Goal: Task Accomplishment & Management: Use online tool/utility

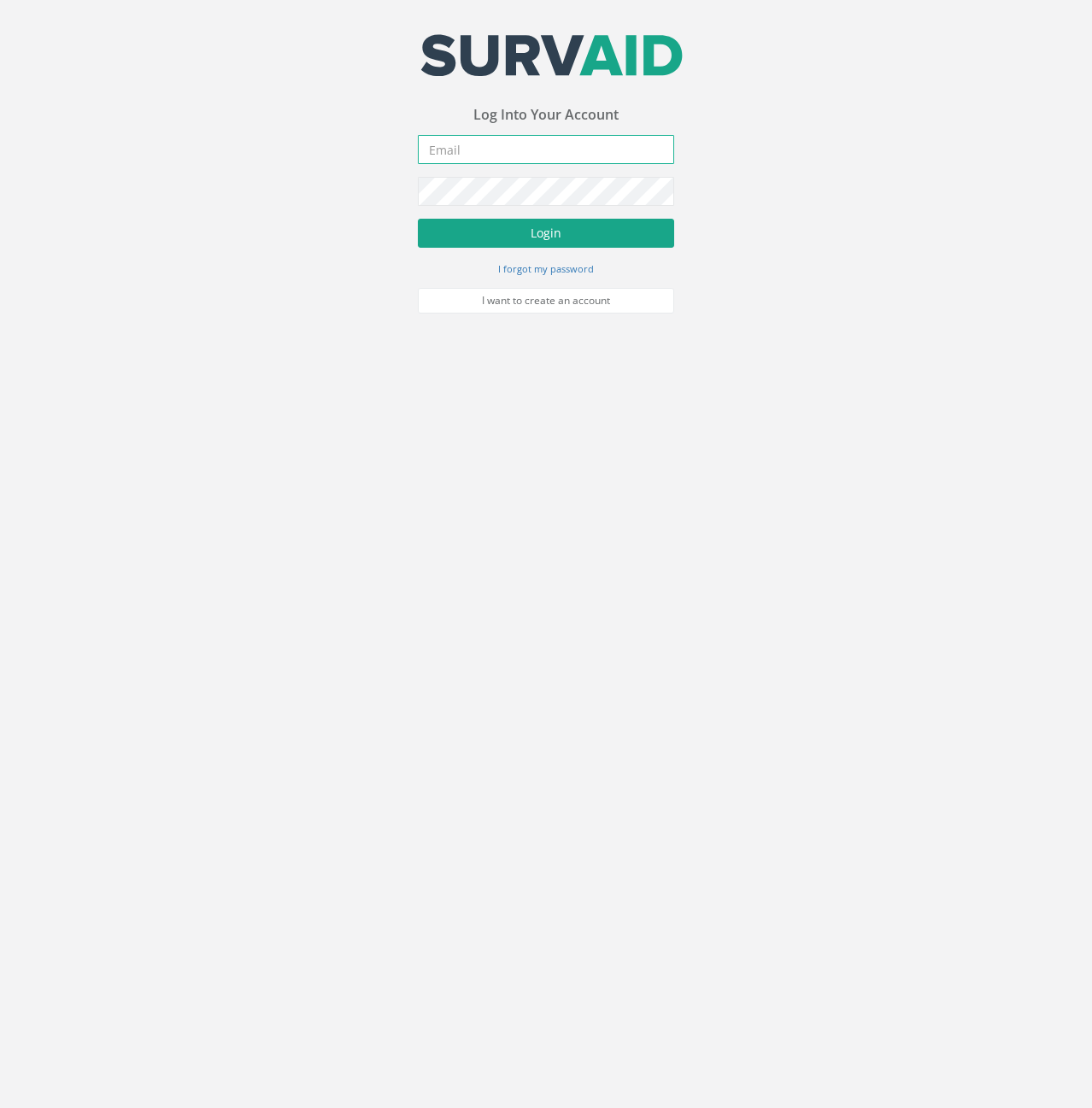
type input "[PERSON_NAME][EMAIL_ADDRESS][PERSON_NAME][DOMAIN_NAME]"
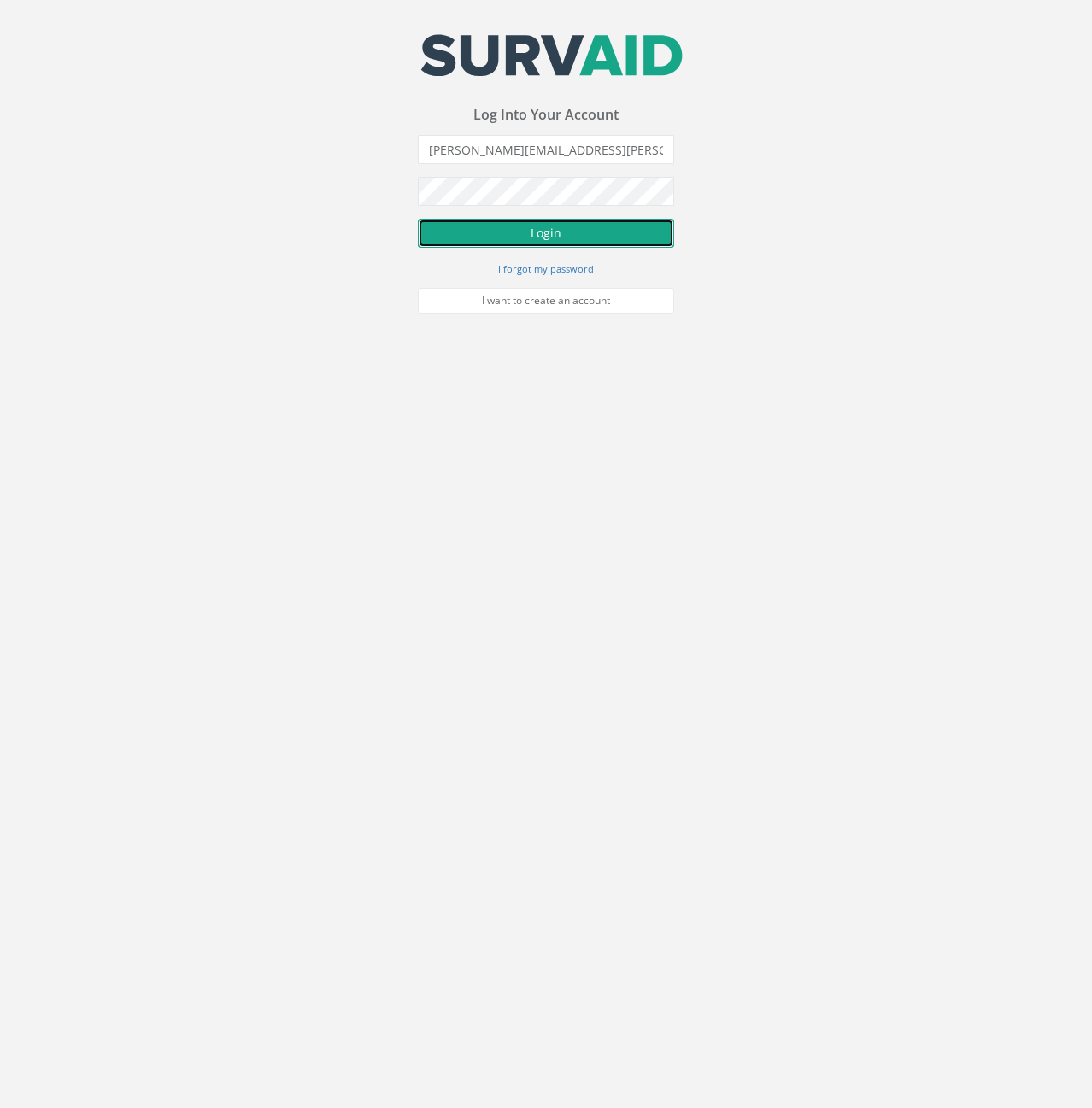
click at [491, 226] on button "Login" at bounding box center [546, 233] width 256 height 29
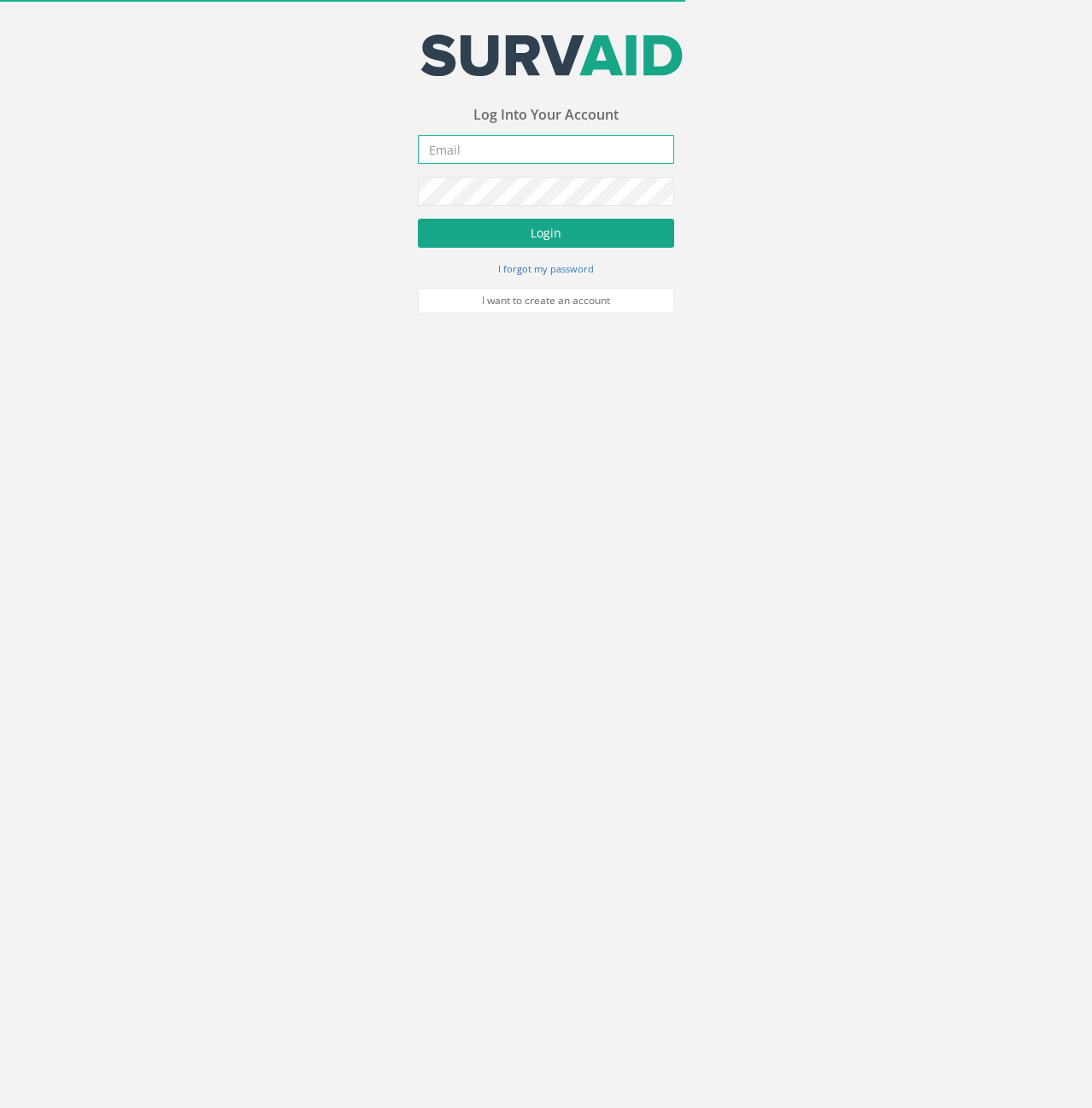
type input "[PERSON_NAME][EMAIL_ADDRESS][PERSON_NAME][DOMAIN_NAME]"
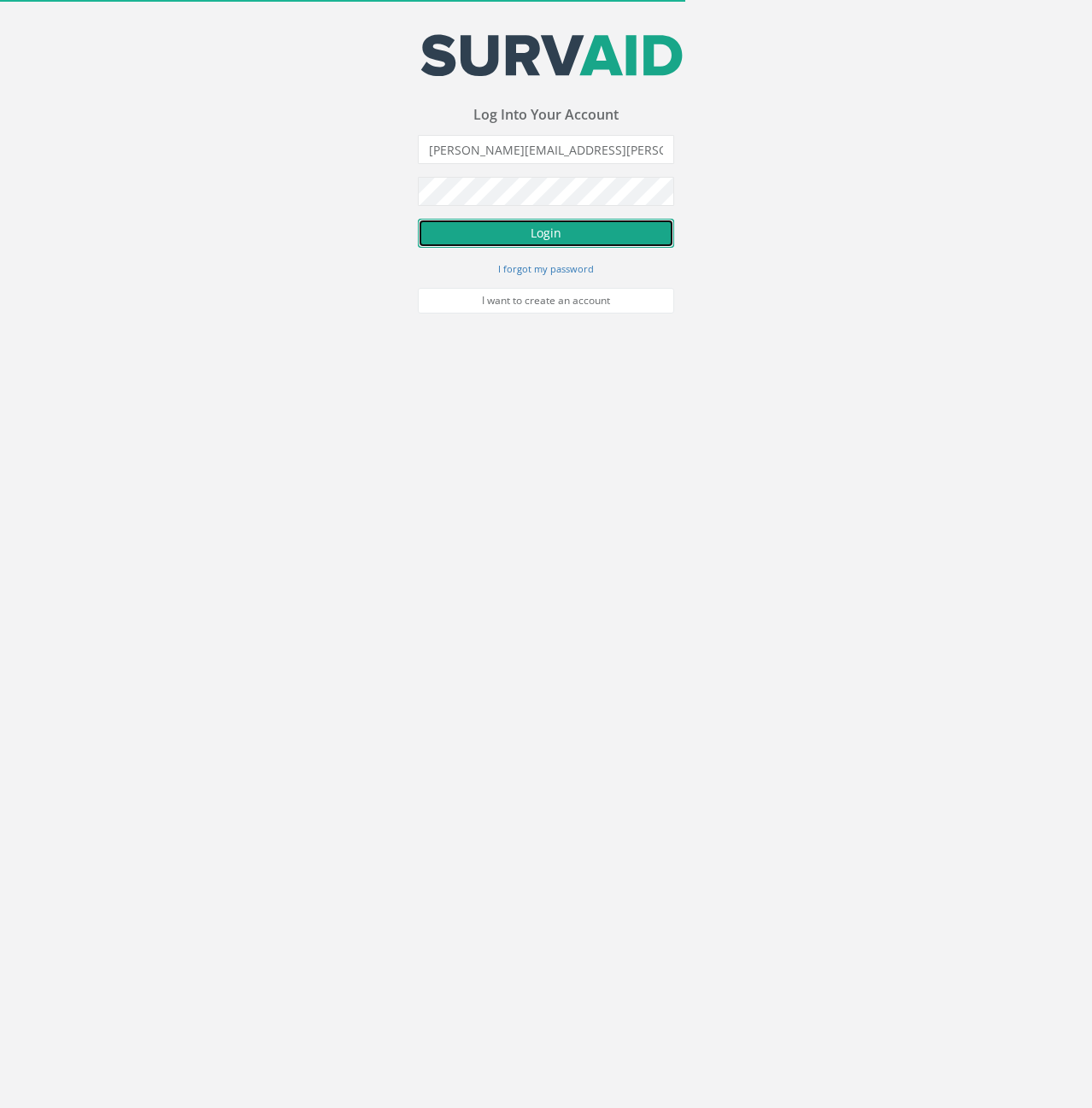
click at [486, 236] on button "Login" at bounding box center [546, 233] width 256 height 29
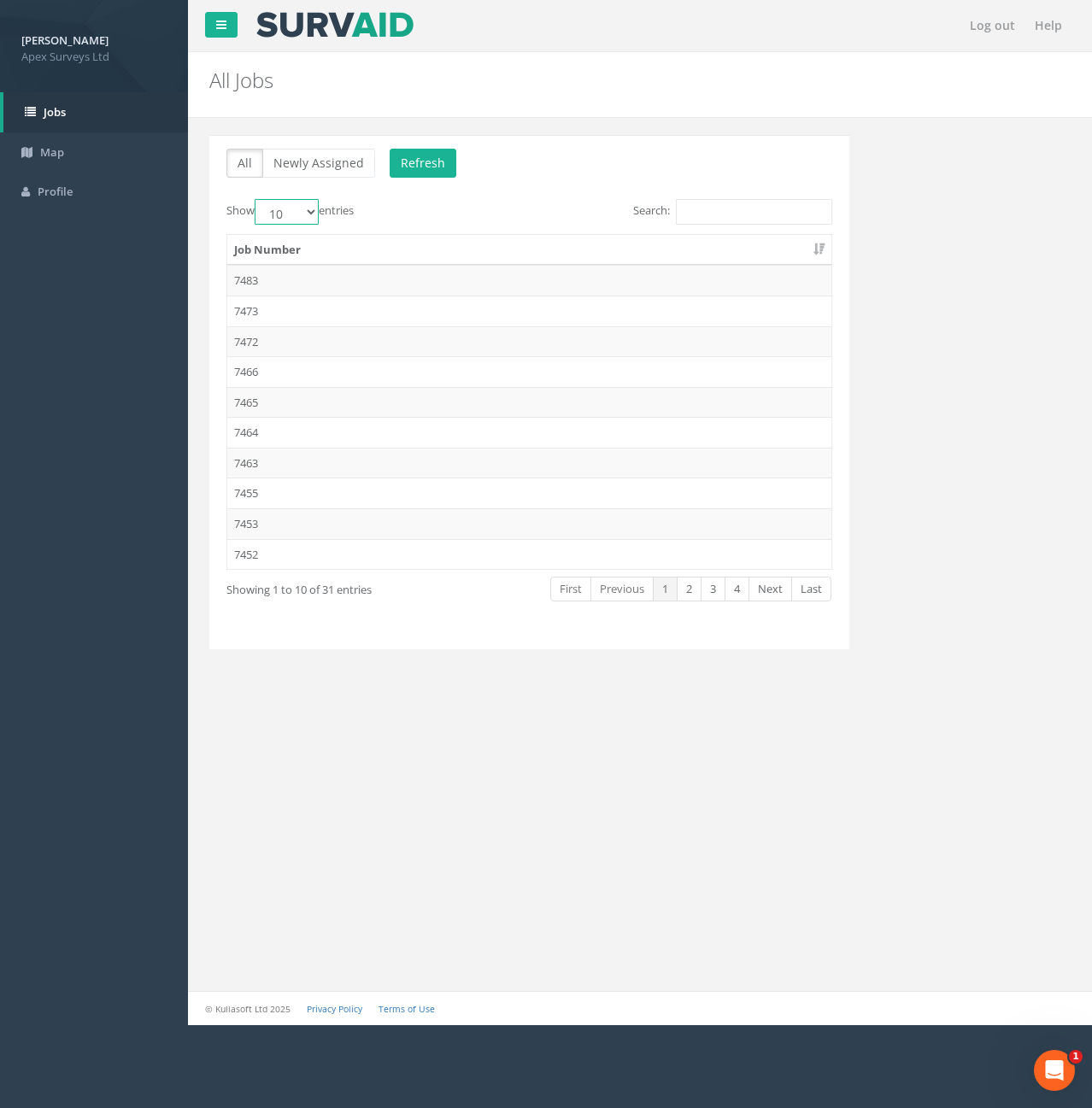
click at [303, 219] on select "10 25 50 100" at bounding box center [286, 211] width 64 height 26
select select "50"
click at [257, 199] on select "10 25 50 100" at bounding box center [286, 211] width 64 height 26
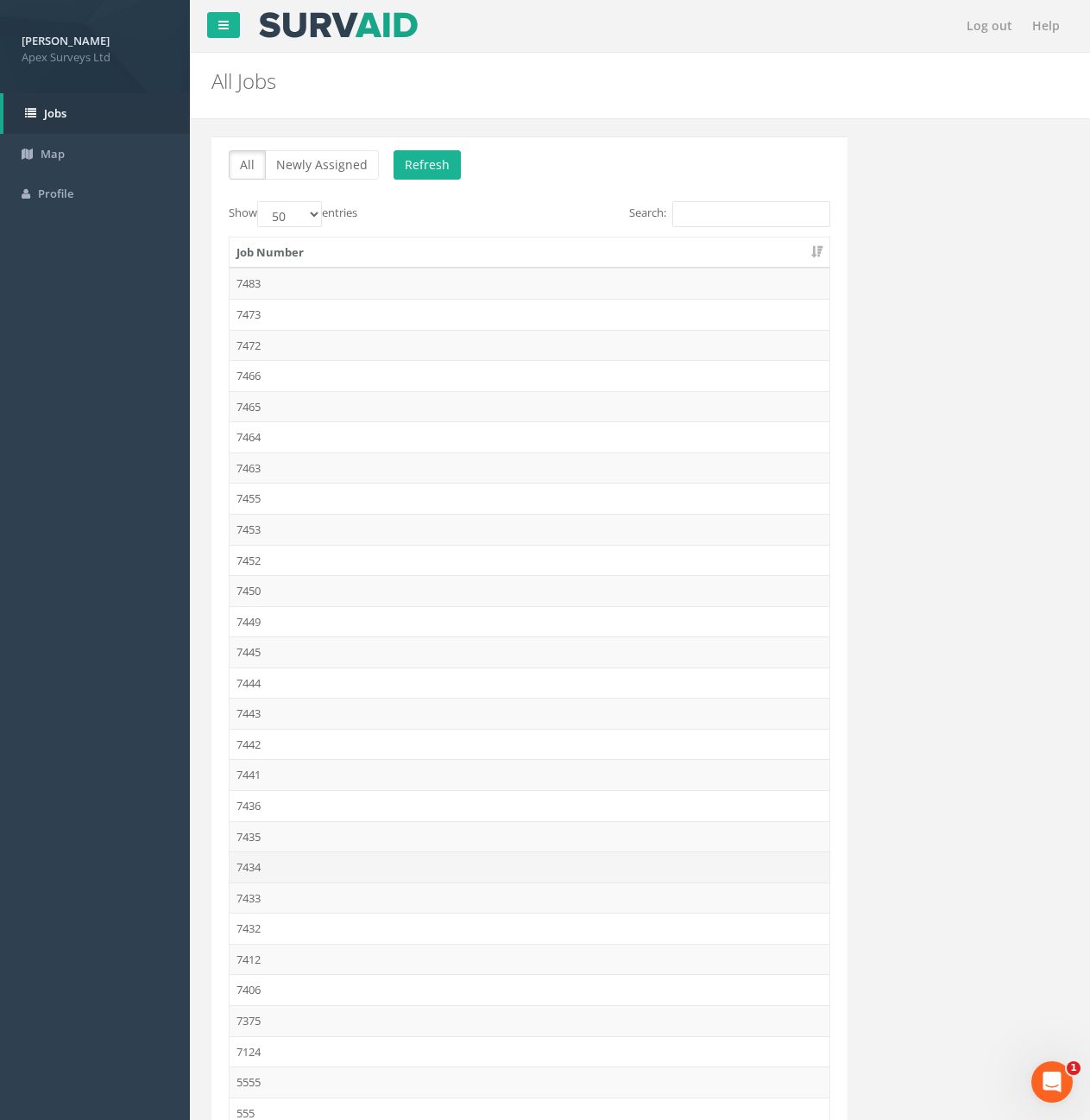
click at [259, 871] on td "7434" at bounding box center [529, 867] width 600 height 32
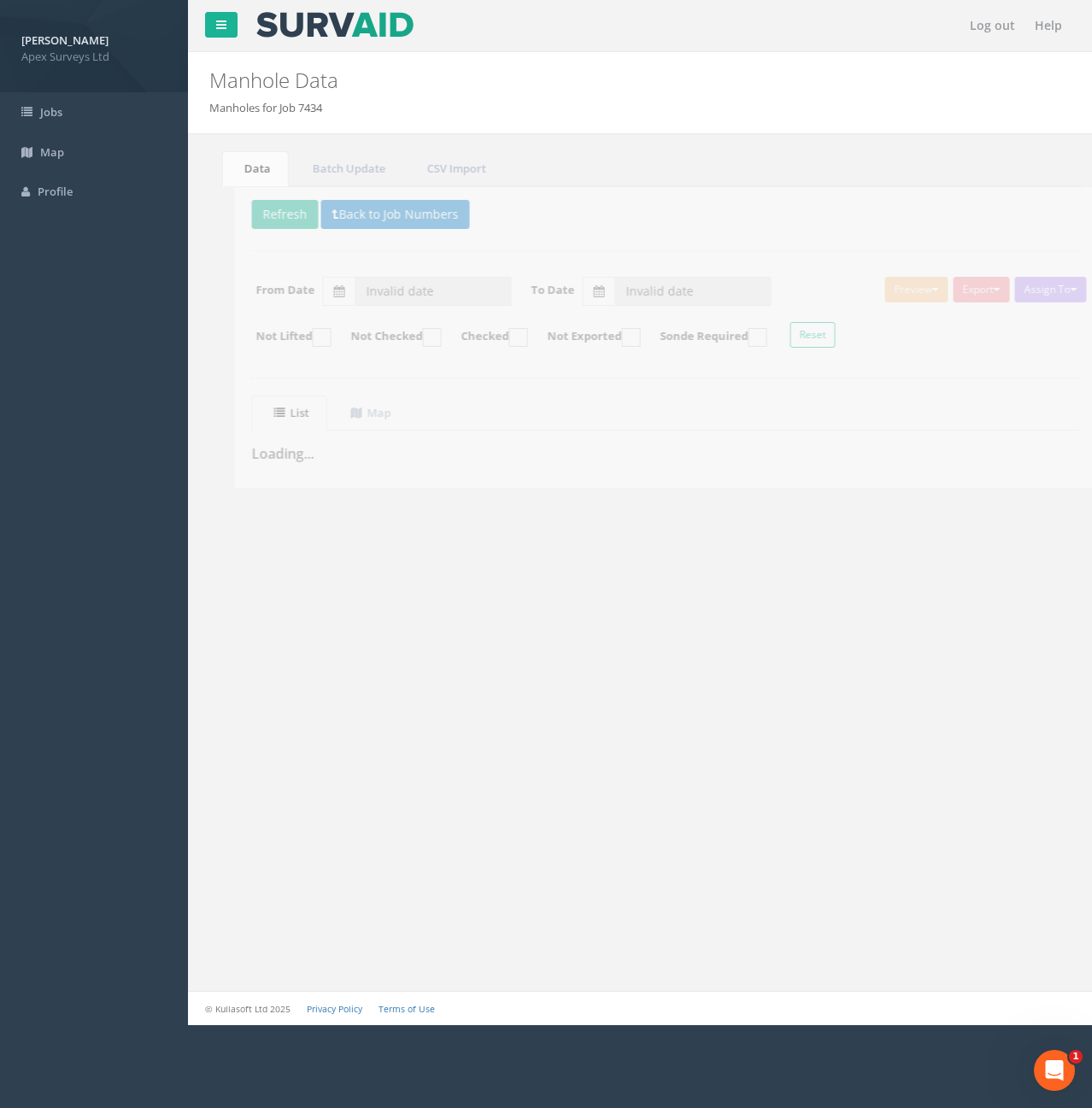
type input "[DATE]"
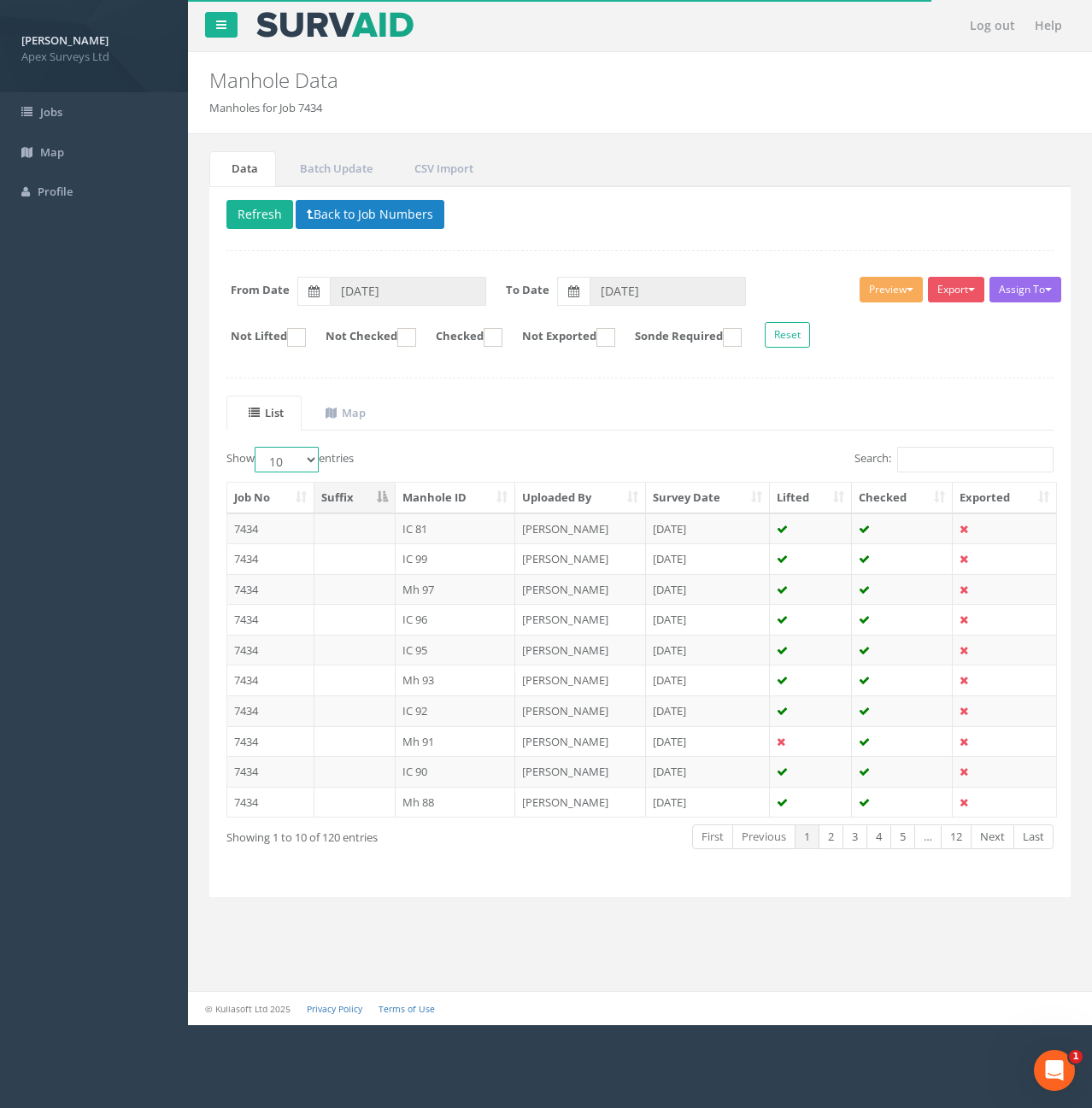
click at [316, 459] on select "10 25 50 100" at bounding box center [286, 459] width 64 height 26
select select "100"
click at [257, 446] on select "10 25 50 100" at bounding box center [286, 459] width 64 height 26
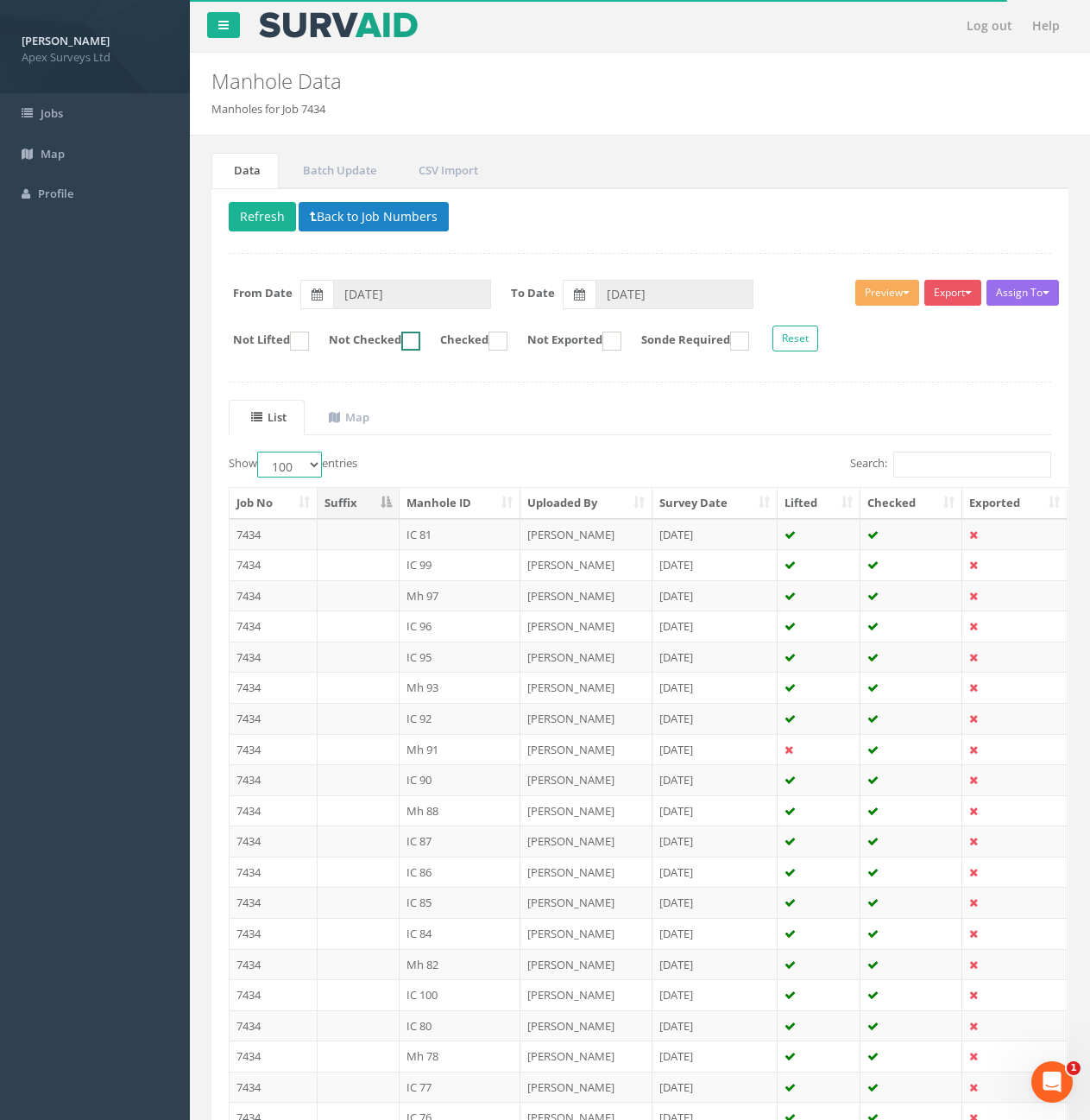
click at [420, 340] on ins at bounding box center [411, 341] width 19 height 19
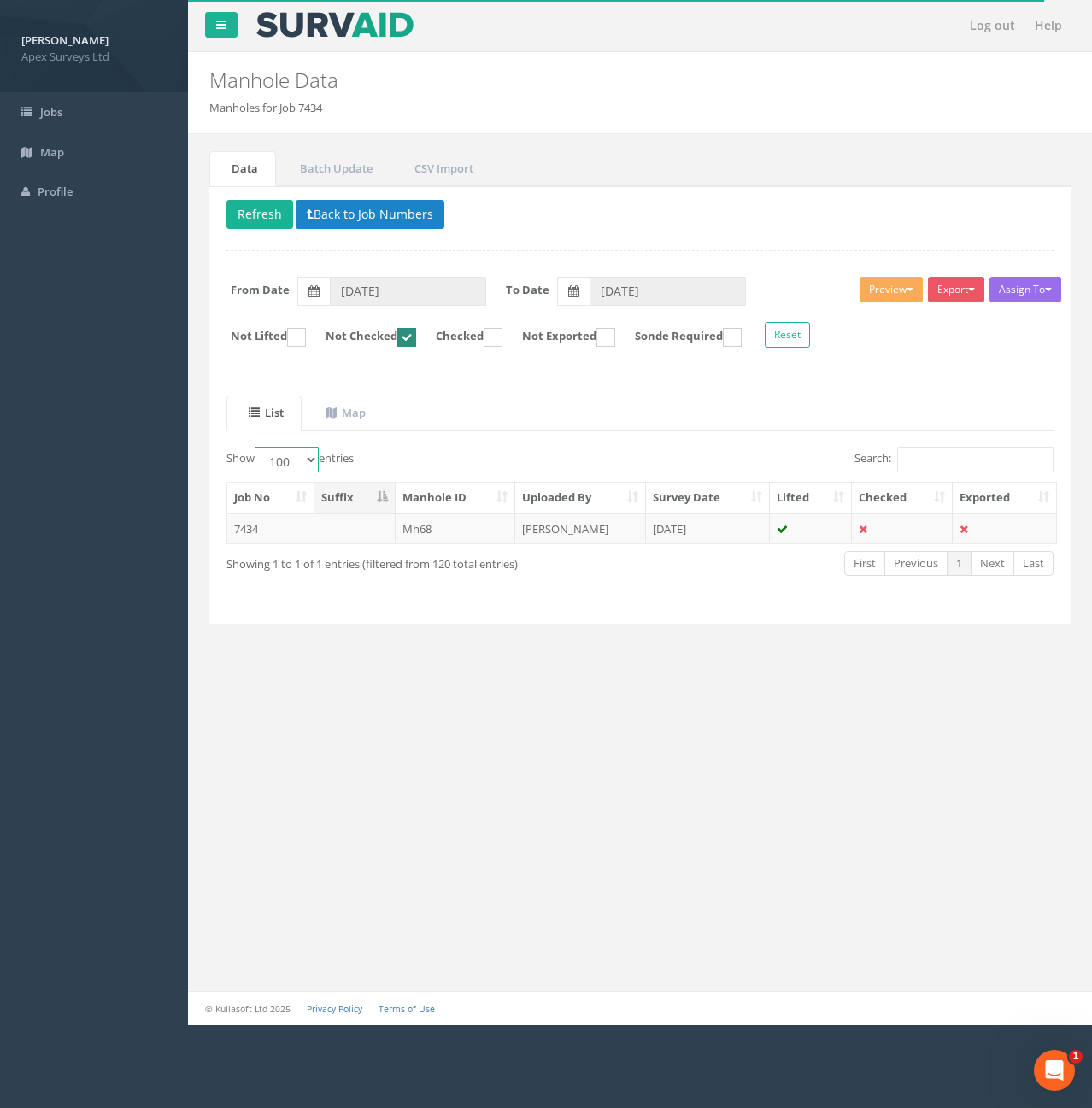
click at [416, 337] on ins at bounding box center [407, 338] width 19 height 19
checkbox input "false"
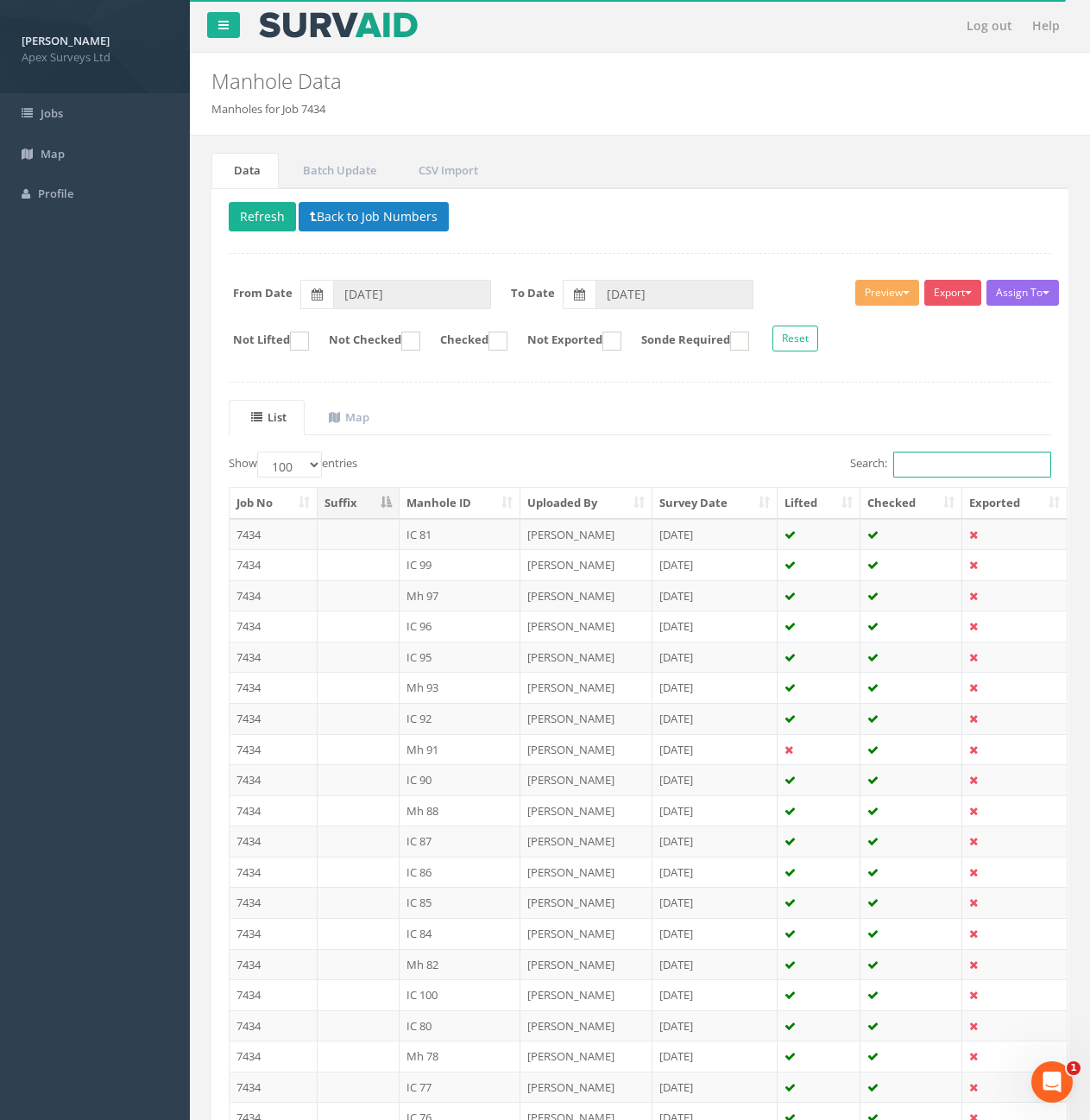
click at [978, 463] on input "Search:" at bounding box center [972, 463] width 158 height 26
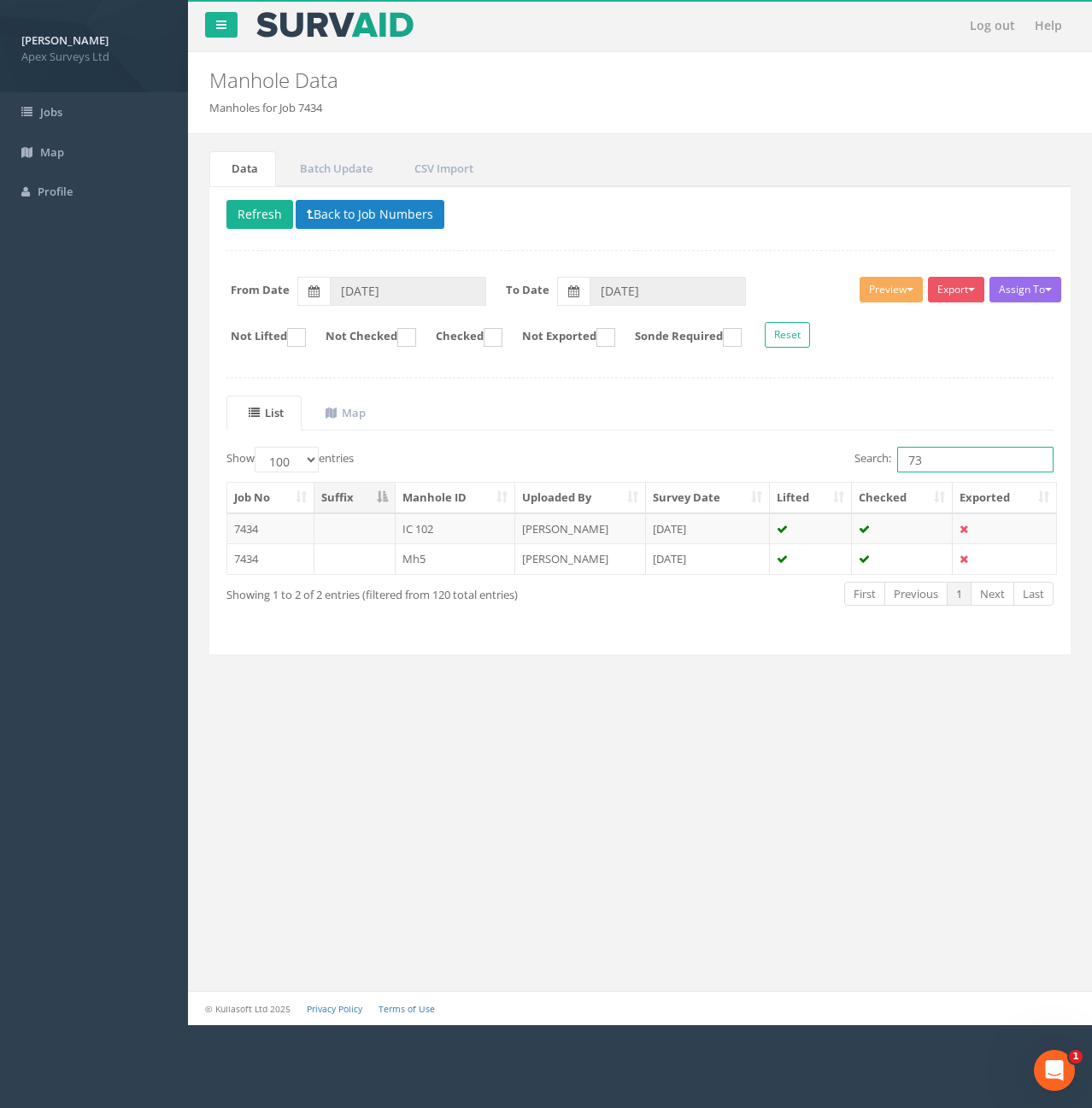
drag, startPoint x: 929, startPoint y: 464, endPoint x: 907, endPoint y: 468, distance: 22.4
click at [907, 468] on input "73" at bounding box center [975, 459] width 156 height 26
type input "73"
click at [927, 435] on div "List Map Show 10 25 50 100 entries Search: 73 Job No Suffix Manhole ID Uploaded…" at bounding box center [639, 516] width 826 height 242
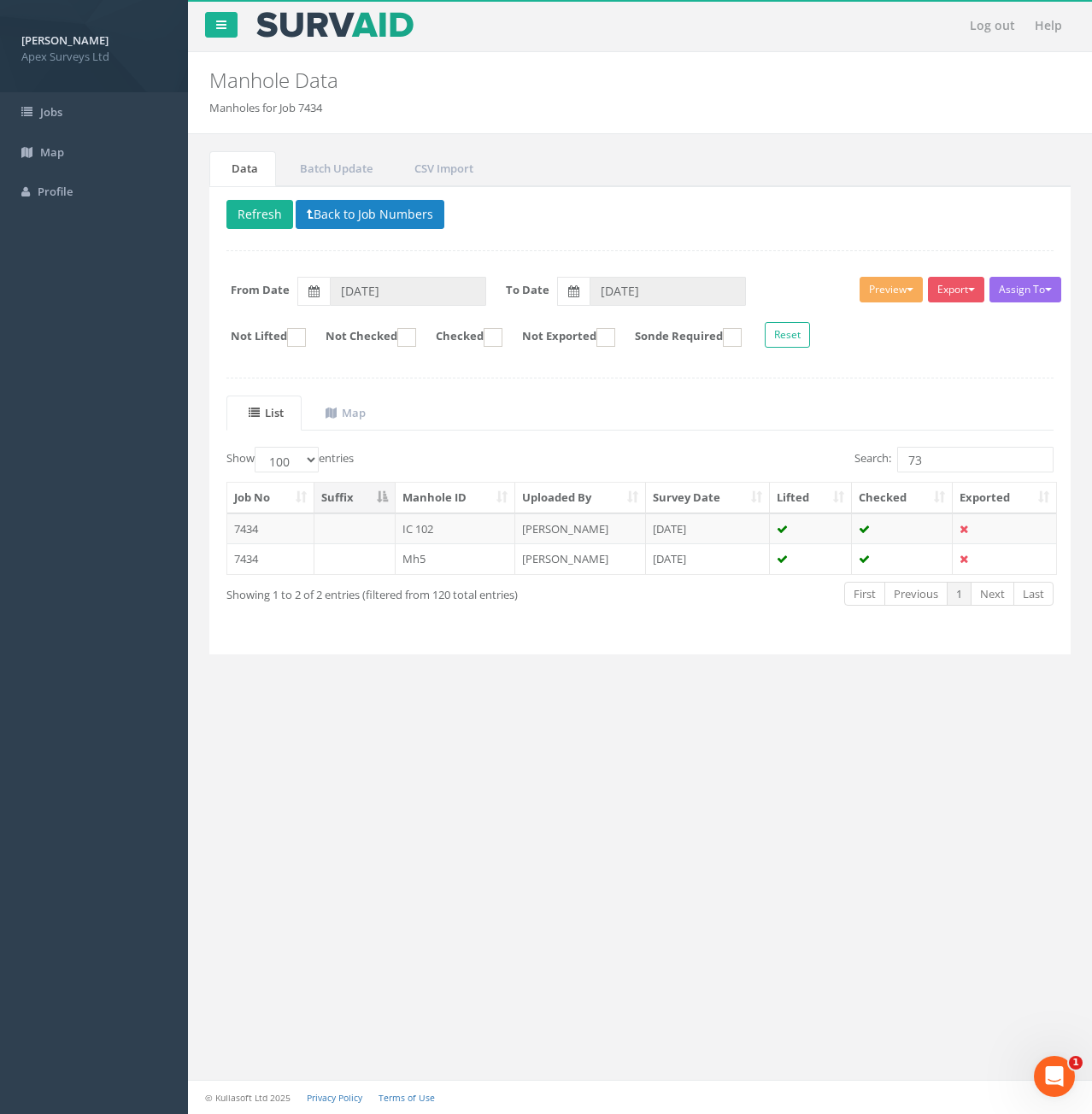
click at [486, 896] on div "Log out Help Manhole Data Manholes for Job 7434 × There was an error fetching t…" at bounding box center [640, 557] width 904 height 1114
